Goal: Complete application form

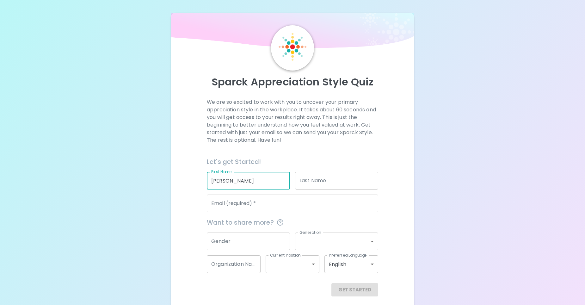
type input "[PERSON_NAME]"
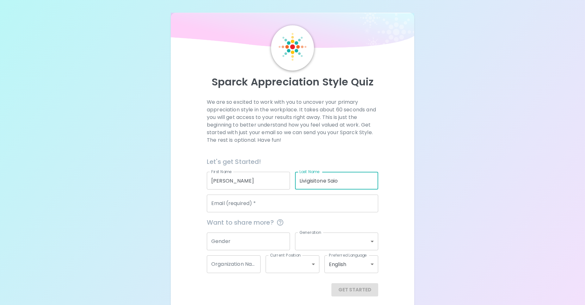
type input "Livigisitone Saio"
click at [231, 207] on input "Email (required)   *" at bounding box center [293, 204] width 172 height 18
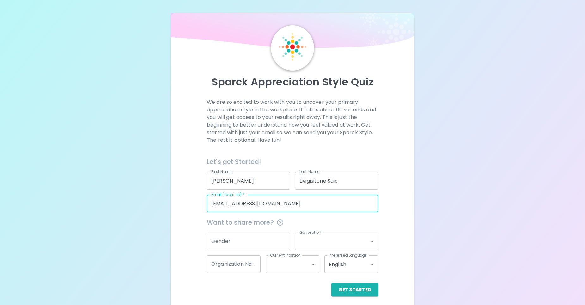
type input "[EMAIL_ADDRESS][DOMAIN_NAME]"
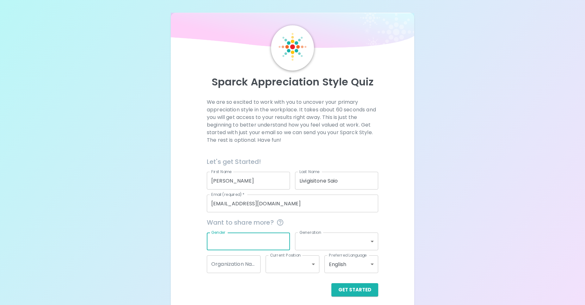
click at [231, 244] on input "Gender" at bounding box center [248, 242] width 83 height 18
type input "[DEMOGRAPHIC_DATA]"
click at [352, 243] on body "Sparck Appreciation Style Quiz We are so excited to work with you to uncover yo…" at bounding box center [292, 154] width 585 height 309
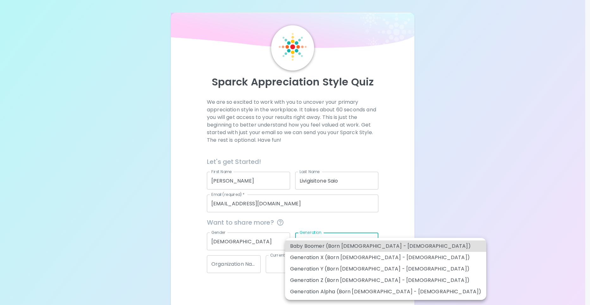
click at [328, 268] on li "Generation Y (Born [DEMOGRAPHIC_DATA] - [DEMOGRAPHIC_DATA])" at bounding box center [385, 268] width 201 height 11
type input "generation_y"
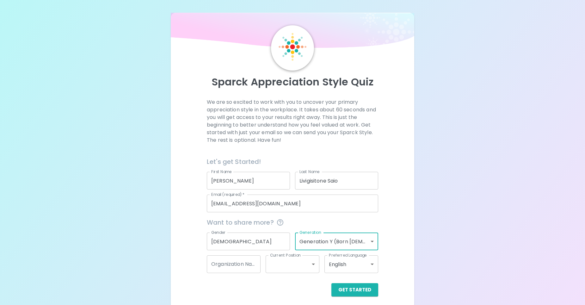
click at [371, 243] on body "Sparck Appreciation Style Quiz We are so excited to work with you to uncover yo…" at bounding box center [292, 154] width 585 height 309
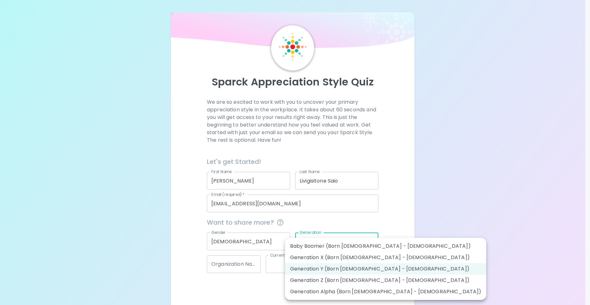
click at [252, 265] on div at bounding box center [295, 152] width 590 height 305
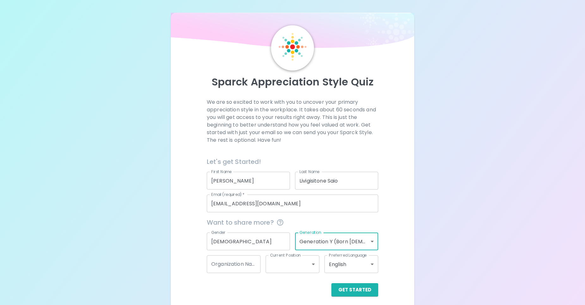
click at [252, 265] on input "Organization Name" at bounding box center [234, 264] width 54 height 18
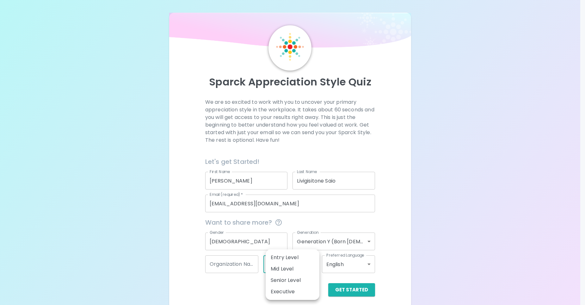
click at [301, 265] on body "Sparck Appreciation Style Quiz We are so excited to work with you to uncover yo…" at bounding box center [292, 154] width 585 height 309
click at [397, 273] on div at bounding box center [295, 152] width 590 height 305
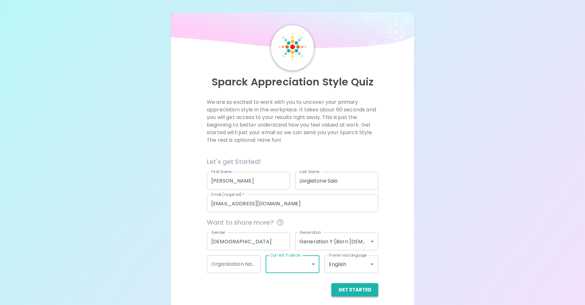
click at [365, 289] on button "Get Started" at bounding box center [355, 289] width 47 height 13
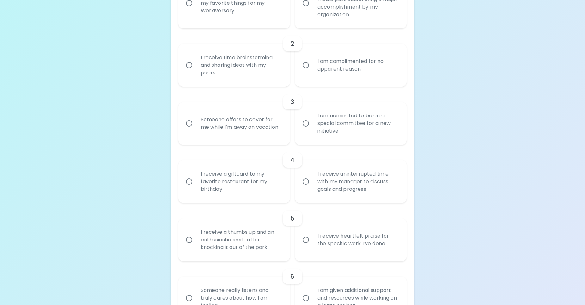
scroll to position [194, 0]
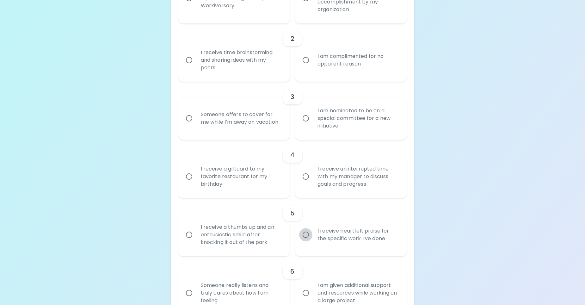
click at [308, 241] on input "I receive heartfelt praise for the specific work I’ve done" at bounding box center [305, 234] width 13 height 13
radio input "true"
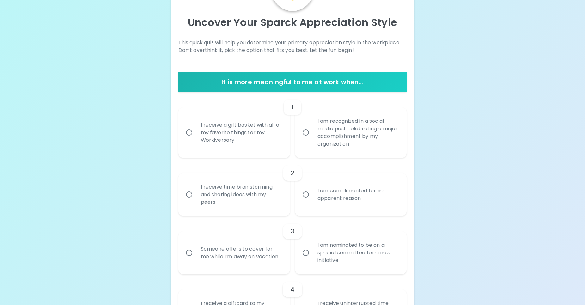
scroll to position [63, 0]
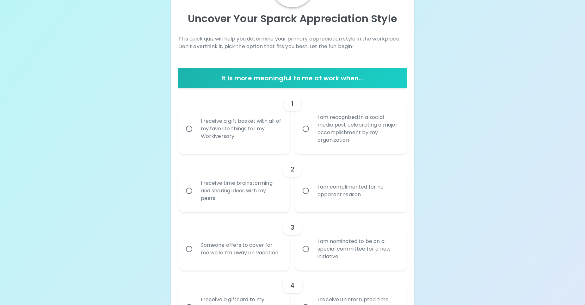
click at [185, 189] on input "I receive time brainstorming and sharing ideas with my peers" at bounding box center [189, 190] width 13 height 13
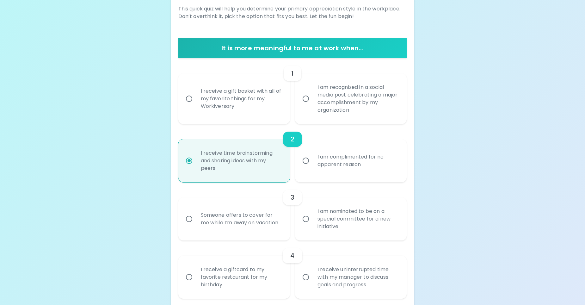
scroll to position [114, 0]
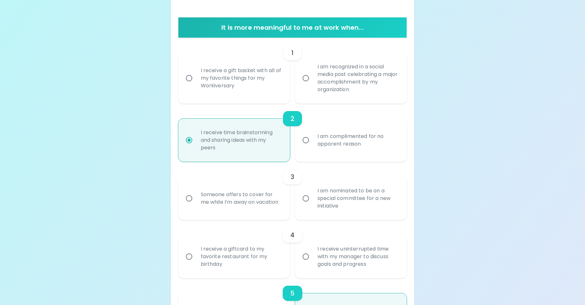
radio input "true"
click at [195, 88] on label "I receive a gift basket with all of my favorite things for my Workiversary" at bounding box center [231, 78] width 112 height 51
click at [195, 85] on input "I receive a gift basket with all of my favorite things for my Workiversary" at bounding box center [189, 78] width 13 height 13
radio input "false"
radio input "true"
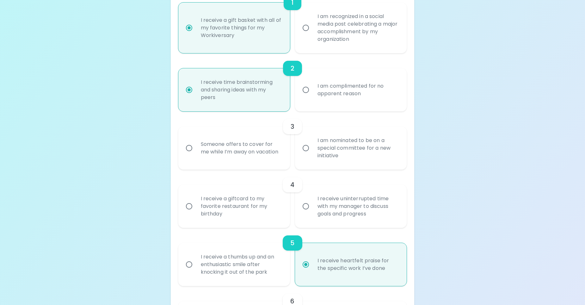
scroll to position [165, 0]
radio input "true"
click at [307, 213] on label "I receive uninterrupted time with my manager to discuss goals and progress" at bounding box center [348, 205] width 112 height 43
click at [307, 213] on input "I receive uninterrupted time with my manager to discuss goals and progress" at bounding box center [305, 205] width 13 height 13
radio input "false"
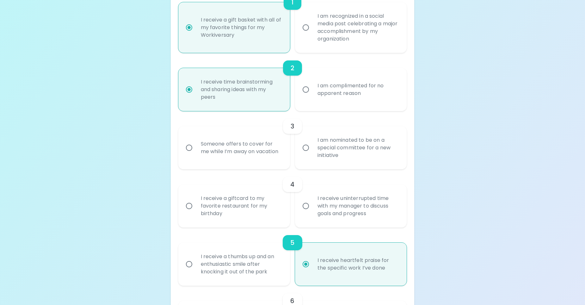
radio input "false"
radio input "true"
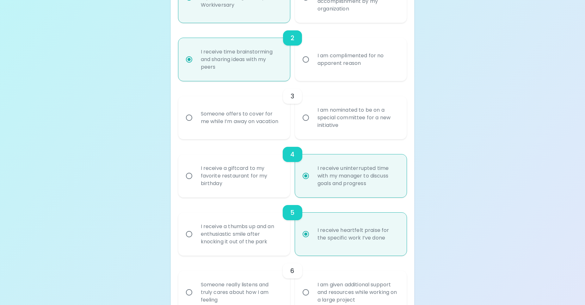
scroll to position [215, 0]
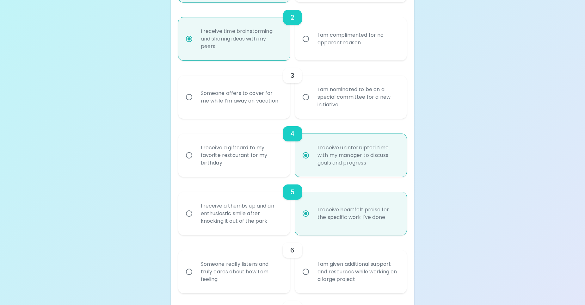
radio input "true"
click at [187, 156] on input "I receive a giftcard to my favorite restaurant for my birthday" at bounding box center [189, 155] width 13 height 13
radio input "false"
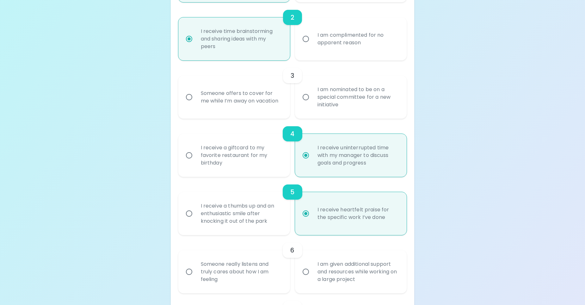
radio input "false"
radio input "true"
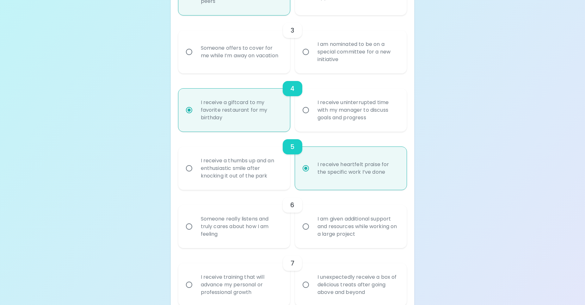
scroll to position [222, 0]
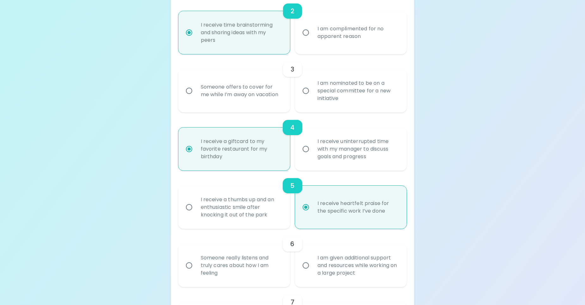
radio input "true"
click at [307, 95] on input "I am nominated to be on a special committee for a new initiative" at bounding box center [305, 90] width 13 height 13
radio input "false"
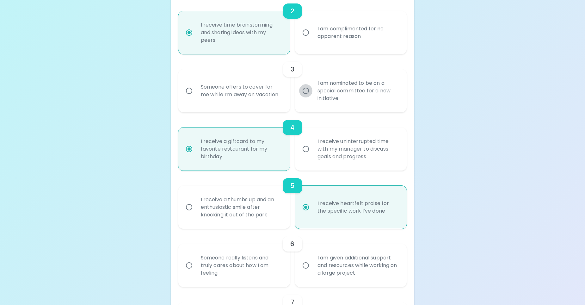
radio input "true"
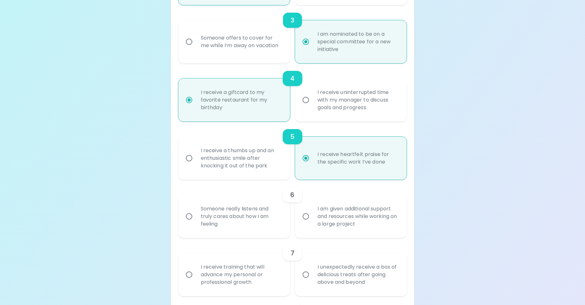
scroll to position [272, 0]
click at [307, 41] on input "I am nominated to be on a special committee for a new initiative" at bounding box center [305, 40] width 13 height 13
radio input "true"
click at [303, 106] on label "I receive uninterrupted time with my manager to discuss goals and progress" at bounding box center [348, 98] width 112 height 43
click at [303, 105] on input "I receive uninterrupted time with my manager to discuss goals and progress" at bounding box center [305, 98] width 13 height 13
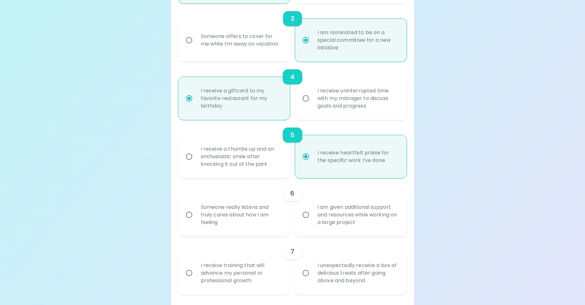
radio input "false"
radio input "true"
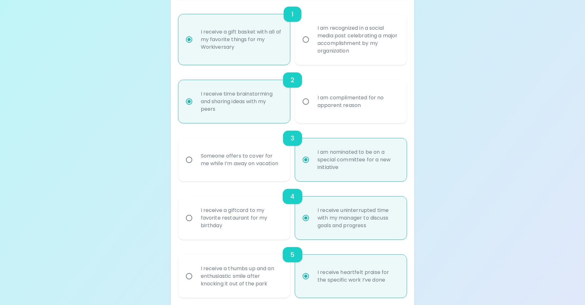
scroll to position [146, 0]
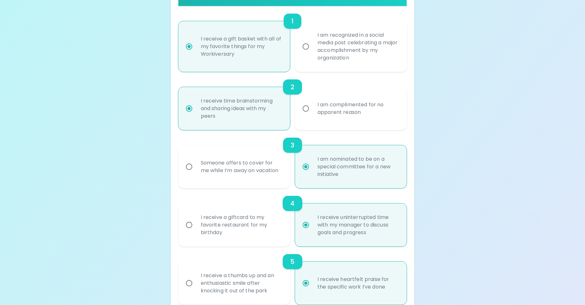
radio input "true"
click at [255, 172] on div "Someone offers to cover for me while I’m away on vacation" at bounding box center [241, 167] width 91 height 30
click at [196, 172] on input "Someone offers to cover for me while I’m away on vacation" at bounding box center [189, 166] width 13 height 13
radio input "false"
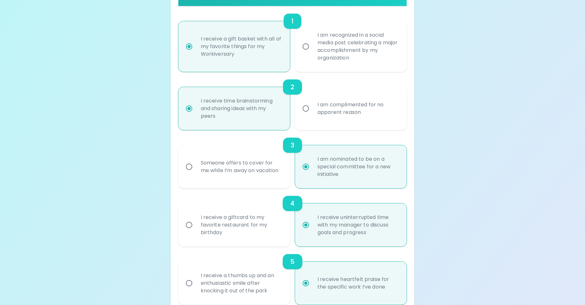
radio input "false"
radio input "true"
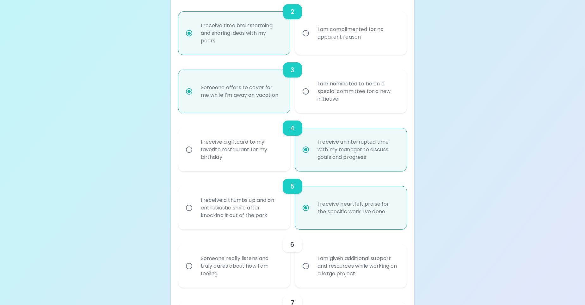
scroll to position [222, 0]
radio input "true"
click at [228, 137] on div "I receive a giftcard to my favorite restaurant for my birthday" at bounding box center [241, 149] width 91 height 38
click at [196, 142] on input "I receive a giftcard to my favorite restaurant for my birthday" at bounding box center [189, 148] width 13 height 13
radio input "false"
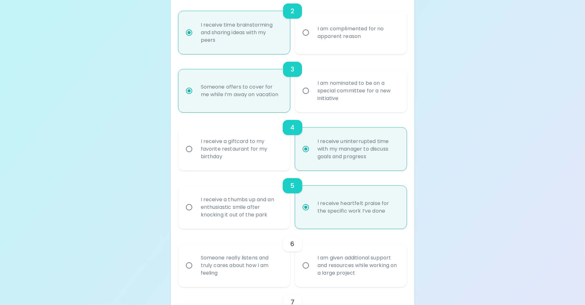
radio input "false"
radio input "true"
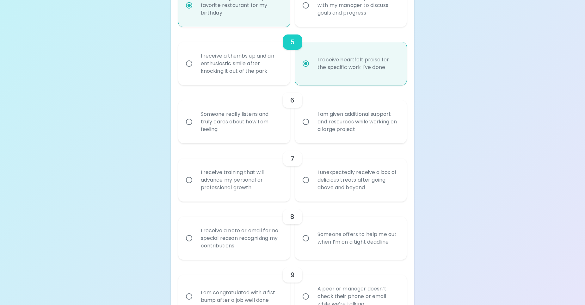
scroll to position [380, 0]
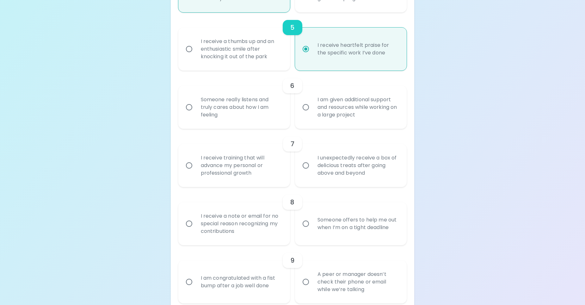
radio input "true"
click at [301, 118] on label "I am given additional support and resources while working on a large project" at bounding box center [348, 107] width 112 height 43
click at [301, 114] on input "I am given additional support and resources while working on a large project" at bounding box center [305, 107] width 13 height 13
radio input "false"
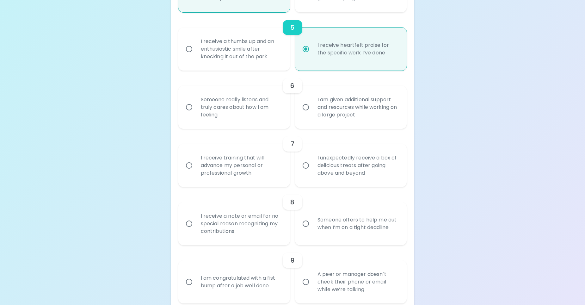
radio input "false"
radio input "true"
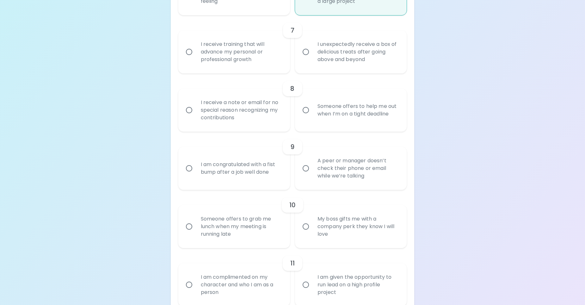
scroll to position [494, 0]
radio input "true"
click at [244, 51] on div "I receive training that will advance my personal or professional growth" at bounding box center [241, 52] width 91 height 38
click at [196, 51] on input "I receive training that will advance my personal or professional growth" at bounding box center [189, 51] width 13 height 13
radio input "false"
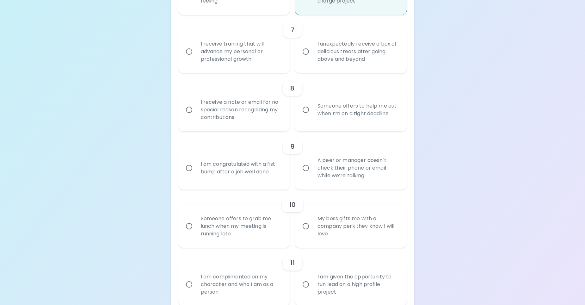
radio input "false"
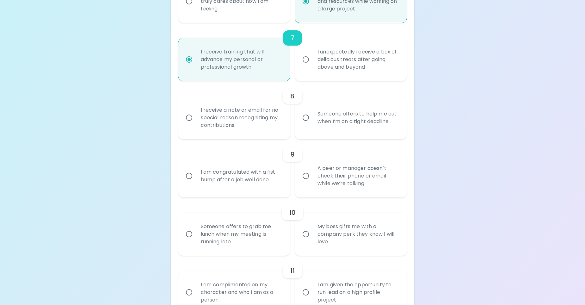
scroll to position [481, 0]
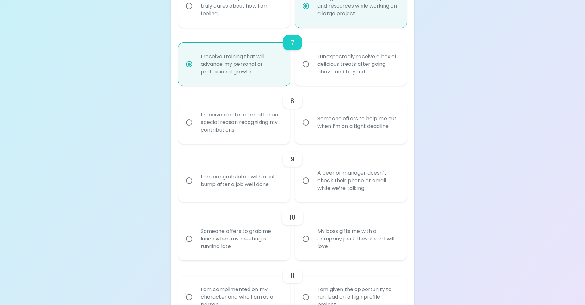
radio input "true"
click at [354, 137] on div "Someone offers to help me out when I’m on a tight deadline" at bounding box center [358, 122] width 91 height 30
click at [313, 129] on input "Someone offers to help me out when I’m on a tight deadline" at bounding box center [305, 122] width 13 height 13
radio input "false"
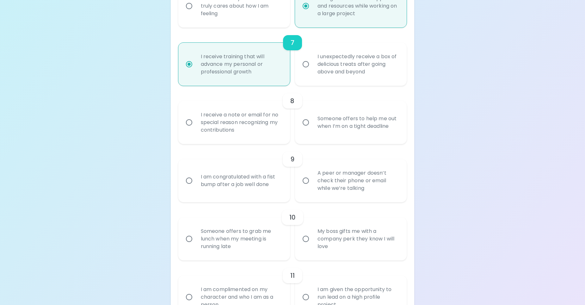
radio input "false"
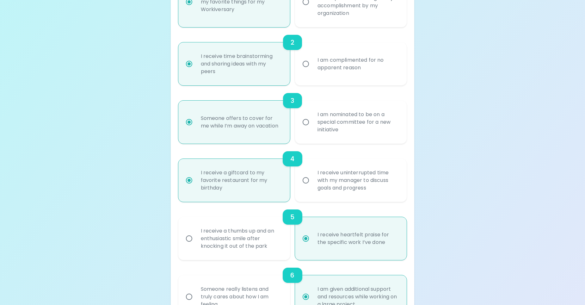
scroll to position [184, 0]
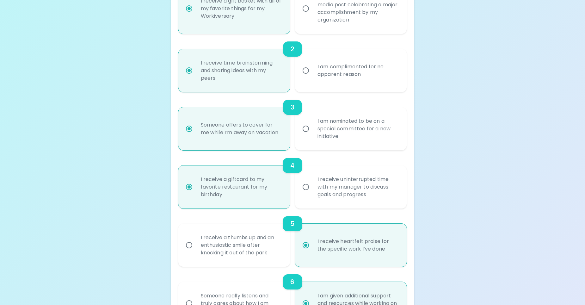
radio input "true"
click at [325, 189] on div "I receive uninterrupted time with my manager to discuss goals and progress" at bounding box center [358, 187] width 91 height 38
click at [313, 189] on input "I receive uninterrupted time with my manager to discuss goals and progress" at bounding box center [305, 186] width 13 height 13
radio input "false"
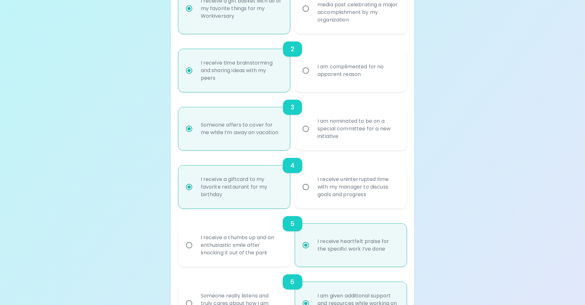
radio input "false"
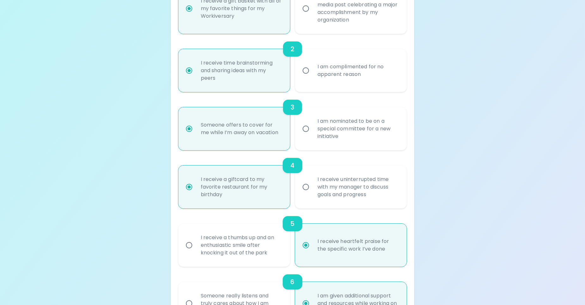
radio input "false"
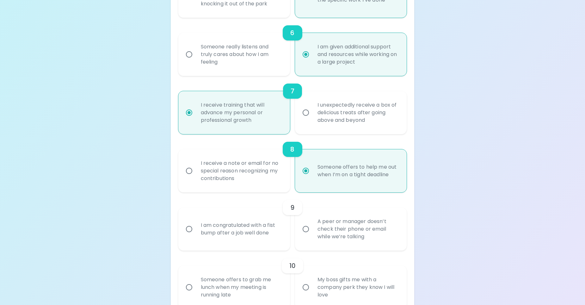
scroll to position [468, 0]
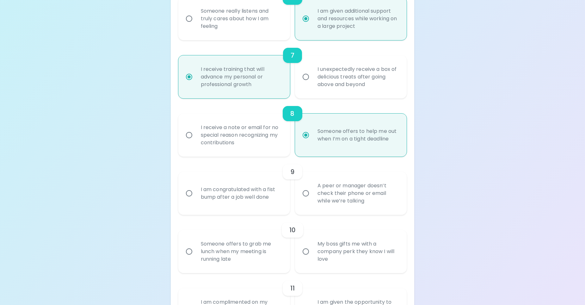
radio input "true"
click at [319, 197] on div "A peer or manager doesn’t check their phone or email while we’re talking" at bounding box center [358, 193] width 91 height 38
click at [313, 197] on input "A peer or manager doesn’t check their phone or email while we’re talking" at bounding box center [305, 193] width 13 height 13
radio input "false"
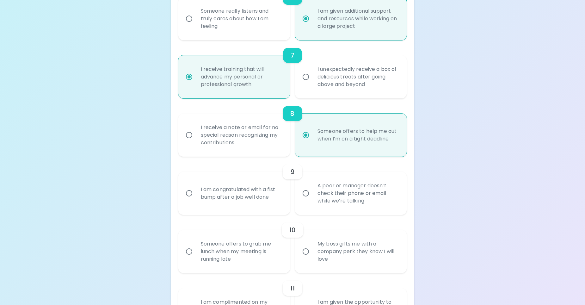
radio input "false"
radio input "true"
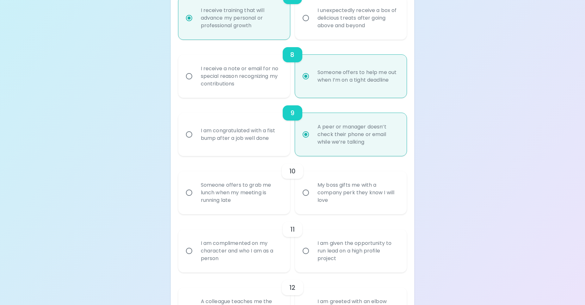
scroll to position [582, 0]
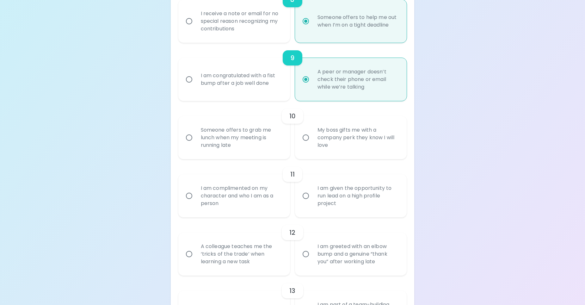
radio input "true"
click at [301, 144] on label "My boss gifts me with a company perk they know I will love" at bounding box center [348, 137] width 112 height 43
click at [301, 144] on input "My boss gifts me with a company perk they know I will love" at bounding box center [305, 137] width 13 height 13
radio input "false"
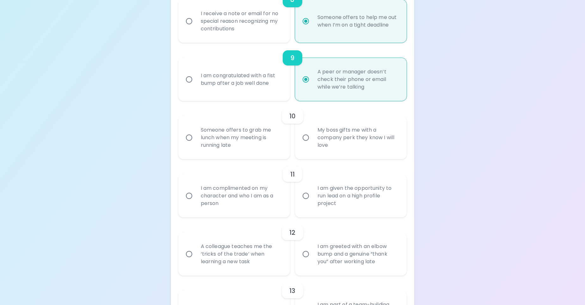
radio input "false"
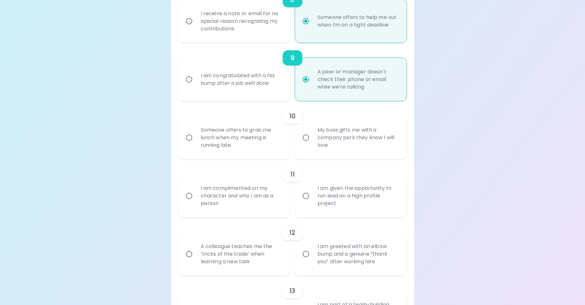
radio input "false"
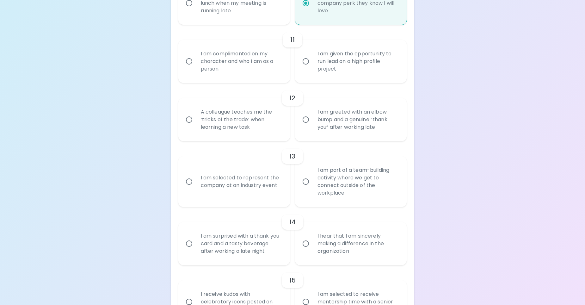
scroll to position [728, 0]
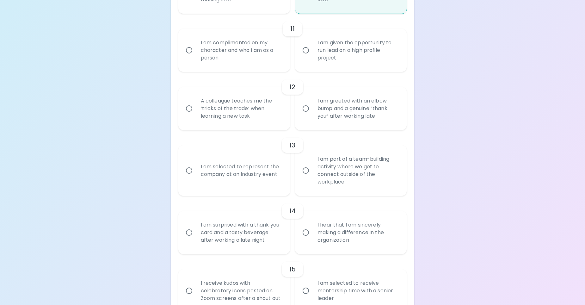
radio input "true"
click at [308, 65] on label "I am given the opportunity to run lead on a high profile project" at bounding box center [348, 50] width 112 height 43
click at [308, 57] on input "I am given the opportunity to run lead on a high profile project" at bounding box center [305, 50] width 13 height 13
radio input "false"
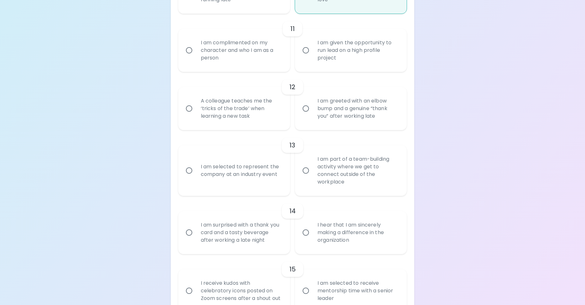
radio input "false"
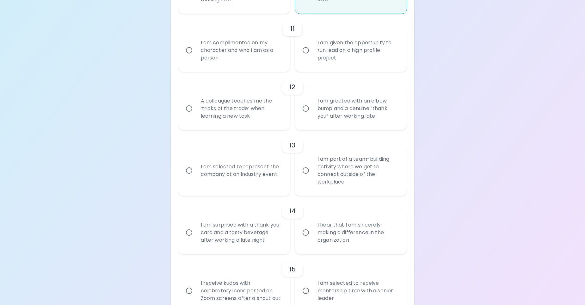
radio input "false"
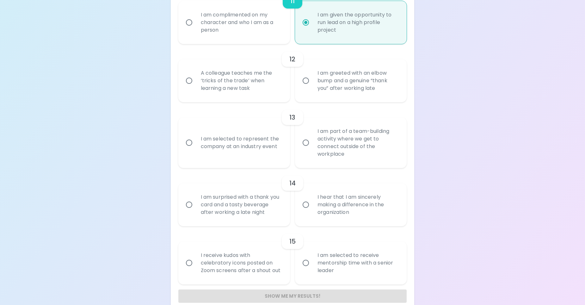
scroll to position [766, 0]
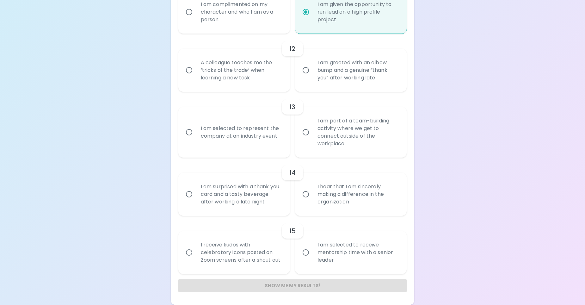
radio input "true"
click at [261, 85] on div "A colleague teaches me the ‘tricks of the trade’ when learning a new task" at bounding box center [241, 70] width 91 height 38
click at [196, 77] on input "A colleague teaches me the ‘tricks of the trade’ when learning a new task" at bounding box center [189, 70] width 13 height 13
radio input "false"
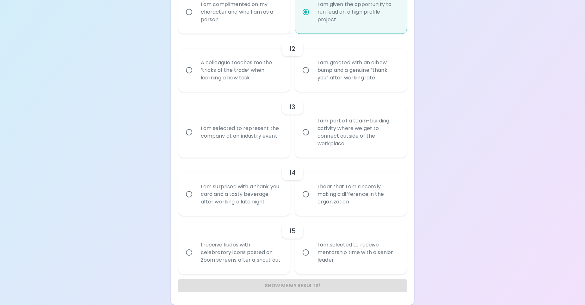
radio input "false"
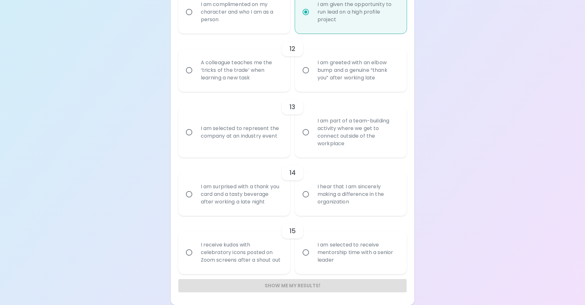
radio input "false"
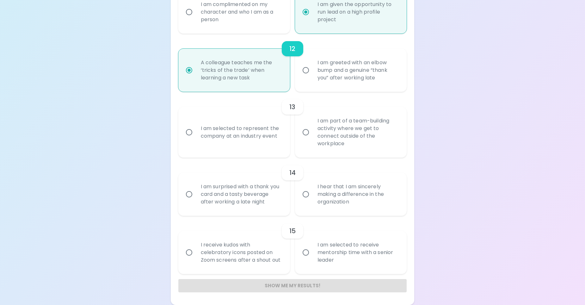
radio input "true"
click at [312, 143] on label "I am part of a team-building activity where we get to connect outside of the wo…" at bounding box center [348, 132] width 112 height 51
click at [312, 139] on input "I am part of a team-building activity where we get to connect outside of the wo…" at bounding box center [305, 132] width 13 height 13
radio input "false"
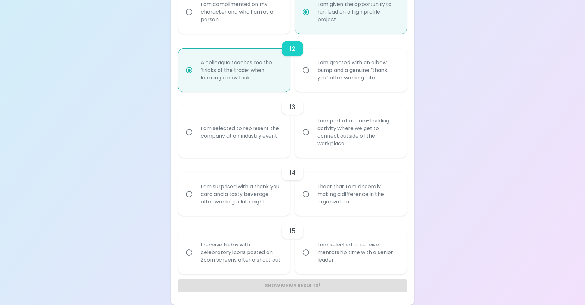
radio input "false"
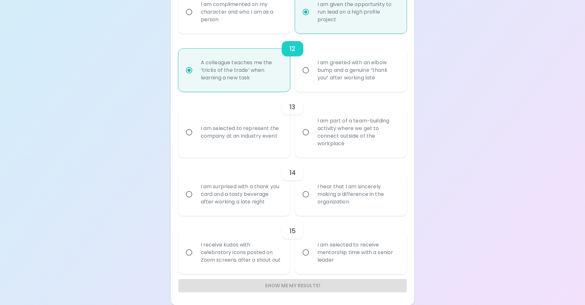
radio input "false"
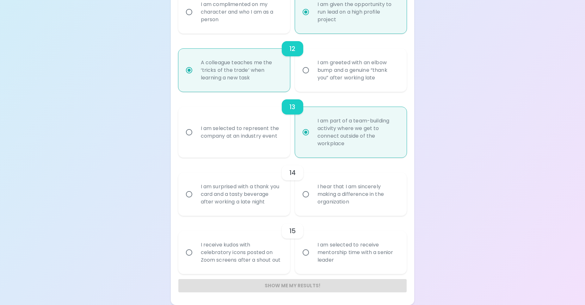
radio input "true"
click at [324, 194] on div "I hear that I am sincerely making a difference in the organization" at bounding box center [358, 194] width 91 height 38
click at [313, 194] on input "I hear that I am sincerely making a difference in the organization" at bounding box center [305, 194] width 13 height 13
radio input "false"
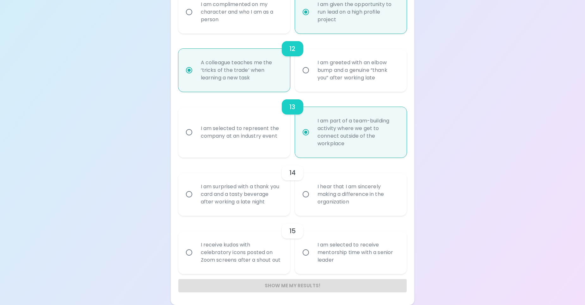
radio input "false"
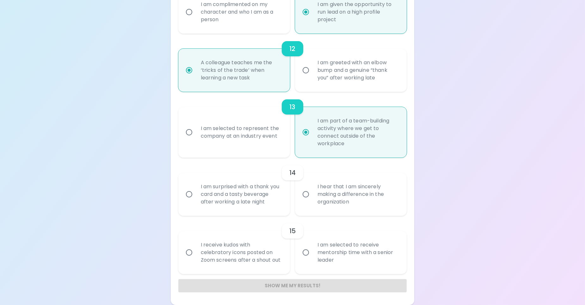
radio input "false"
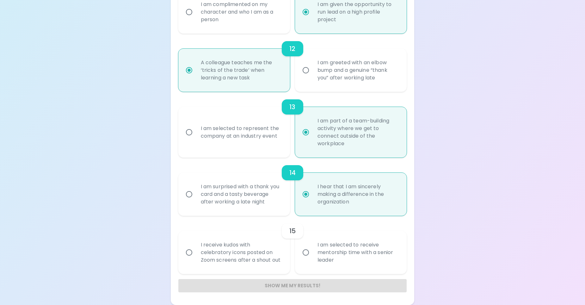
radio input "true"
click at [323, 257] on div "I am selected to receive mentorship time with a senior leader" at bounding box center [358, 253] width 91 height 38
click at [313, 257] on input "I am selected to receive mentorship time with a senior leader" at bounding box center [305, 252] width 13 height 13
radio input "false"
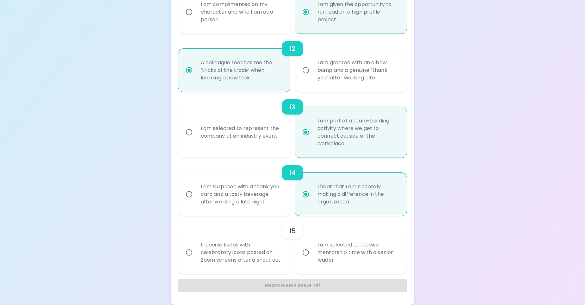
radio input "false"
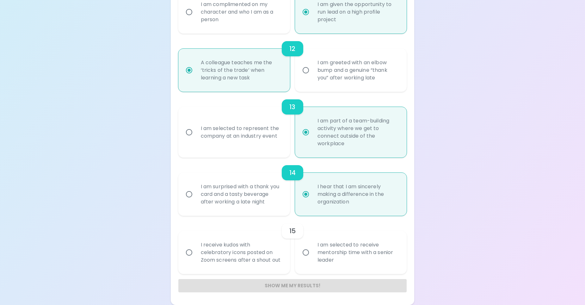
radio input "false"
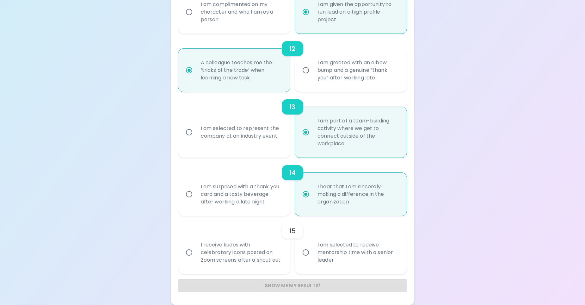
radio input "false"
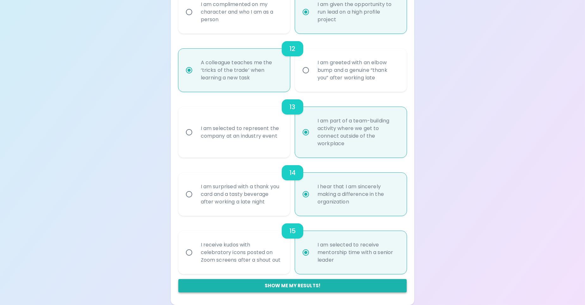
radio input "true"
click at [294, 286] on button "Show me my results!" at bounding box center [292, 285] width 229 height 13
radio input "false"
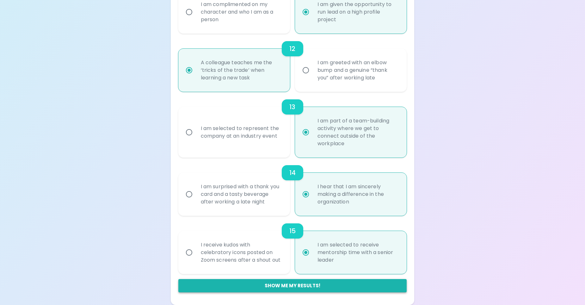
radio input "false"
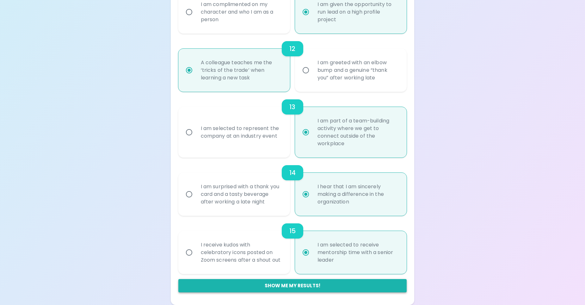
radio input "false"
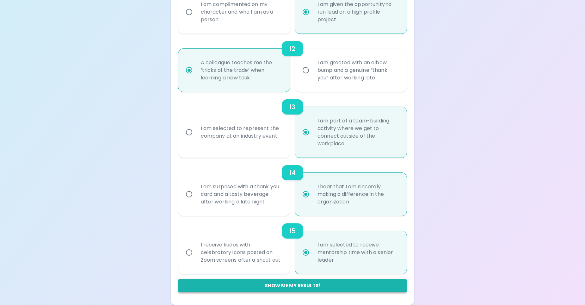
radio input "false"
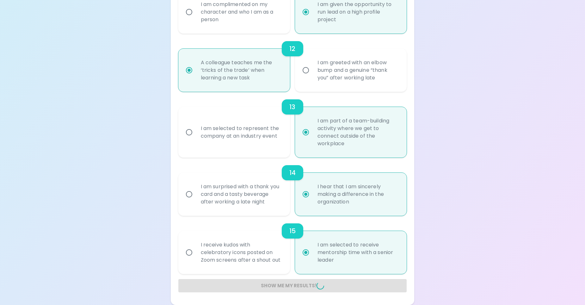
radio input "false"
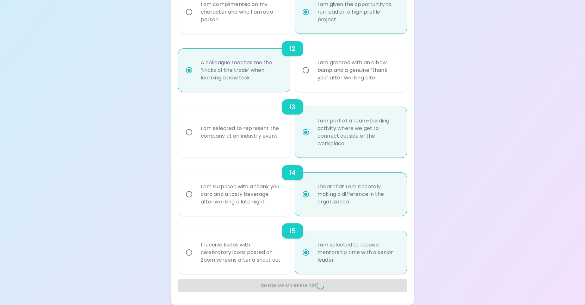
radio input "false"
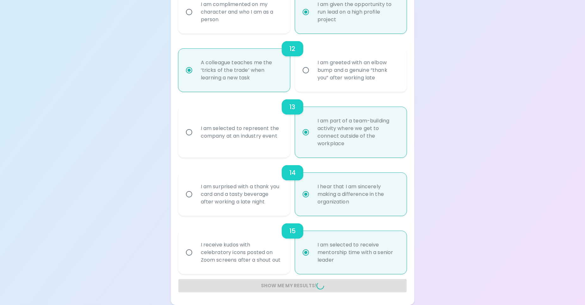
radio input "false"
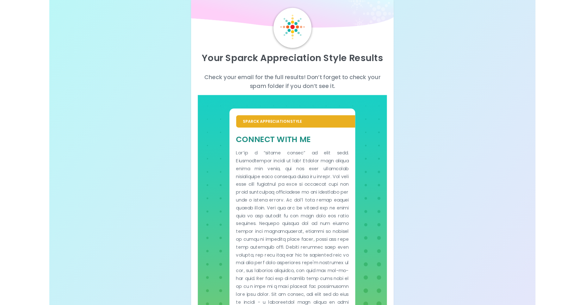
scroll to position [0, 0]
